Goal: Task Accomplishment & Management: Manage account settings

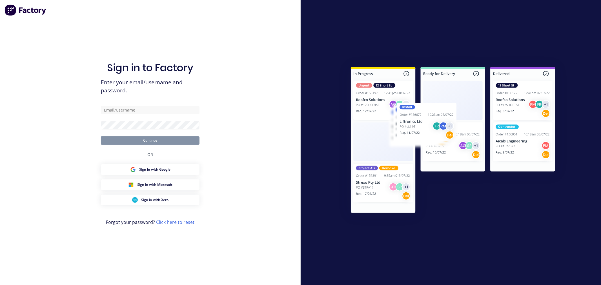
drag, startPoint x: 89, startPoint y: 66, endPoint x: 127, endPoint y: 115, distance: 61.7
click at [65, 113] on div "Sign in to Factory Enter your email/username and password. Continue OR Sign in …" at bounding box center [150, 142] width 301 height 285
click at [127, 114] on form "Continue" at bounding box center [150, 125] width 99 height 39
click at [122, 107] on input "text" at bounding box center [150, 110] width 99 height 8
click at [0, 285] on com-1password-button at bounding box center [0, 285] width 0 height 0
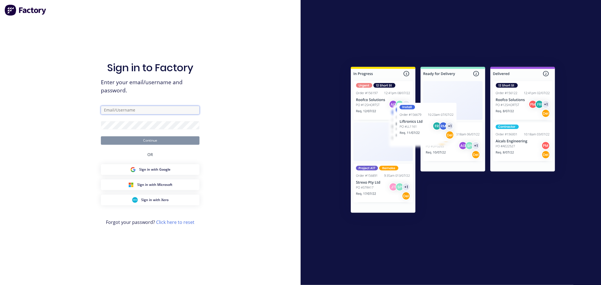
type input "admin_peter"
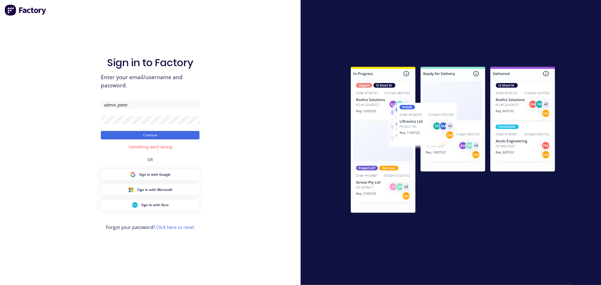
click at [146, 98] on div "Sign in to Factory Enter your email/username and password. admin_peter Continue…" at bounding box center [150, 148] width 99 height 265
click at [148, 105] on input "admin_peter" at bounding box center [150, 105] width 99 height 8
drag, startPoint x: 144, startPoint y: 106, endPoint x: 22, endPoint y: 93, distance: 123.2
click at [23, 94] on div "Sign in to Factory Enter your email/username and password. admin_peter Continue…" at bounding box center [150, 142] width 301 height 285
click at [118, 103] on input "[PERSON_NAME][EMAIL_ADDRESS][DOMAIN_NAME]" at bounding box center [150, 105] width 99 height 8
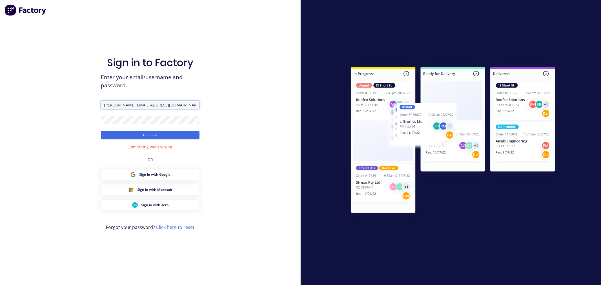
click at [101, 131] on button "Continue" at bounding box center [150, 135] width 99 height 8
click at [187, 139] on button "Continue" at bounding box center [150, 135] width 99 height 8
click at [154, 137] on button "Continue" at bounding box center [150, 135] width 99 height 8
click at [122, 103] on input "[PERSON_NAME][EMAIL_ADDRESS][DOMAIN_NAME]" at bounding box center [150, 105] width 99 height 8
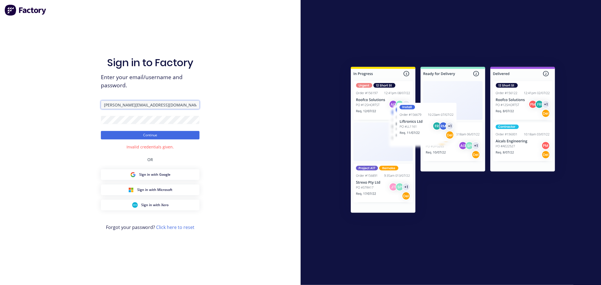
type input "[PERSON_NAME][EMAIL_ADDRESS][DOMAIN_NAME]"
click at [101, 131] on button "Continue" at bounding box center [150, 135] width 99 height 8
click at [207, 67] on div "Sign in to Factory Enter your email/username and password. [PERSON_NAME][EMAIL_…" at bounding box center [150, 142] width 301 height 285
click at [122, 144] on div "Sign in to Factory Enter your email/username and password. [PERSON_NAME][EMAIL_…" at bounding box center [150, 148] width 99 height 265
drag, startPoint x: 126, startPoint y: 126, endPoint x: 126, endPoint y: 130, distance: 3.9
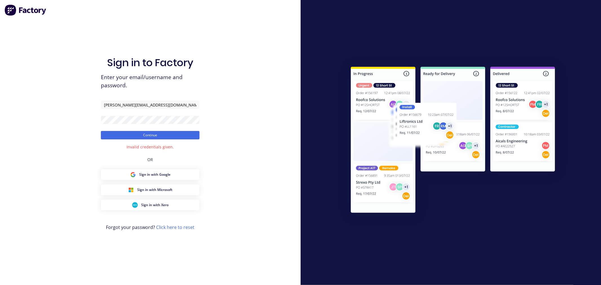
click at [126, 128] on form "[PERSON_NAME][EMAIL_ADDRESS][DOMAIN_NAME] Continue" at bounding box center [150, 120] width 99 height 39
click at [130, 134] on button "Continue" at bounding box center [150, 135] width 99 height 8
click at [151, 137] on button "Continue" at bounding box center [150, 135] width 99 height 8
click at [0, 96] on div "Sign in to Factory Enter your email/username and password. [PERSON_NAME][EMAIL_…" at bounding box center [150, 142] width 301 height 285
